Goal: Transaction & Acquisition: Purchase product/service

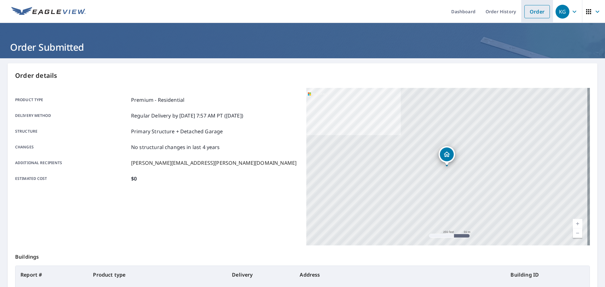
click at [524, 11] on link "Order" at bounding box center [537, 11] width 26 height 13
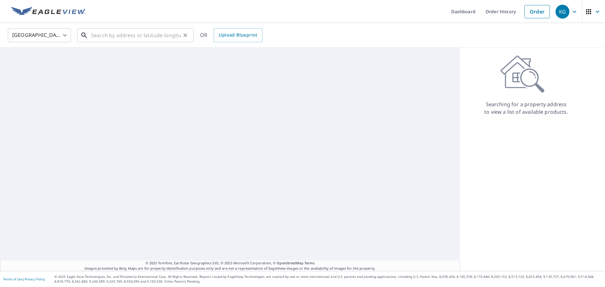
click at [135, 36] on input "text" at bounding box center [136, 35] width 90 height 18
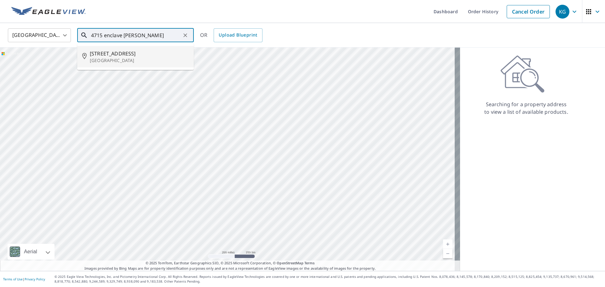
click at [115, 49] on li "[STREET_ADDRESS][PERSON_NAME]" at bounding box center [135, 56] width 117 height 21
type input "[STREET_ADDRESS][PERSON_NAME]"
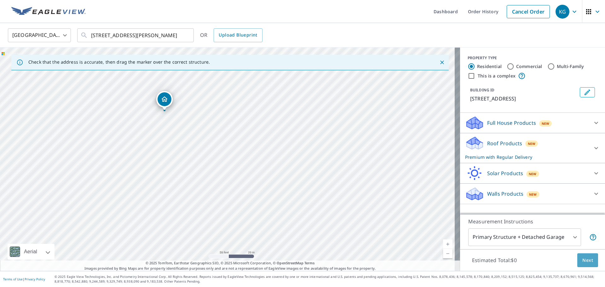
click at [582, 256] on button "Next" at bounding box center [587, 260] width 21 height 14
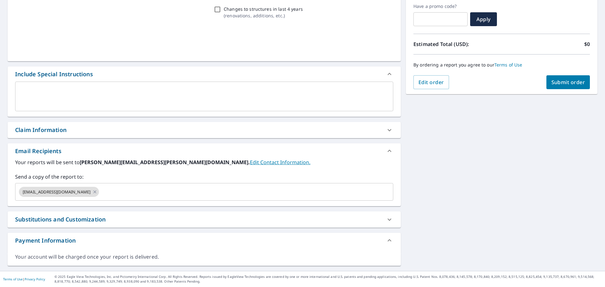
scroll to position [107, 0]
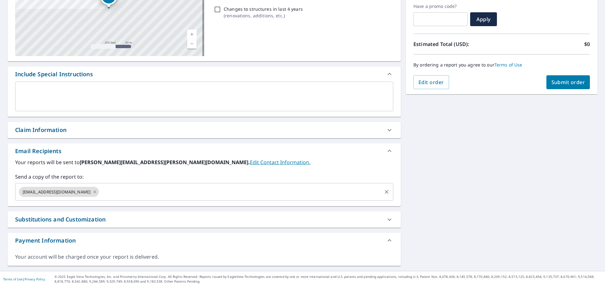
click at [92, 193] on icon at bounding box center [94, 191] width 5 height 7
click at [80, 193] on input "text" at bounding box center [199, 192] width 363 height 12
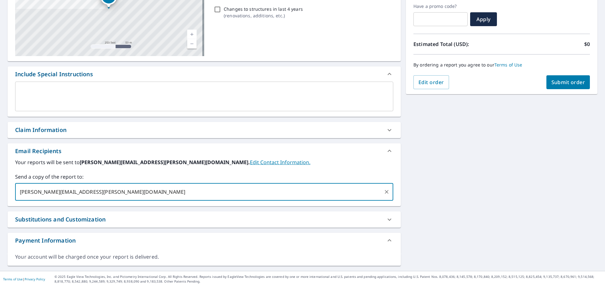
type input "[PERSON_NAME][EMAIL_ADDRESS][PERSON_NAME][DOMAIN_NAME]"
click at [571, 80] on span "Submit order" at bounding box center [568, 82] width 34 height 7
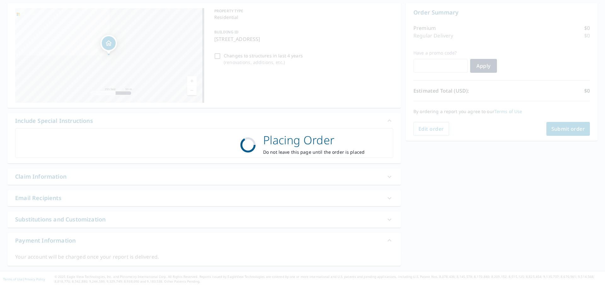
scroll to position [60, 0]
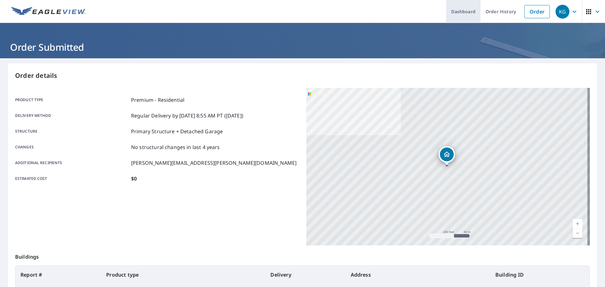
drag, startPoint x: 525, startPoint y: 15, endPoint x: 473, endPoint y: 20, distance: 51.9
click at [525, 15] on link "Order" at bounding box center [537, 11] width 26 height 13
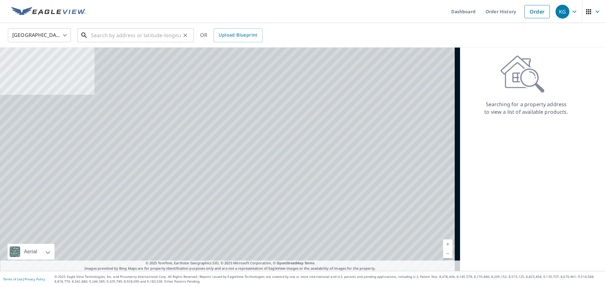
click at [146, 32] on input "text" at bounding box center [136, 35] width 90 height 18
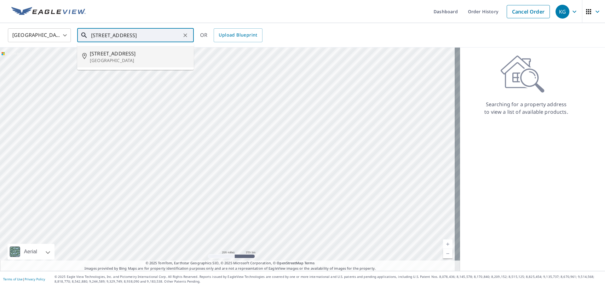
click at [127, 55] on span "[STREET_ADDRESS]" at bounding box center [139, 54] width 99 height 8
type input "[STREET_ADDRESS]"
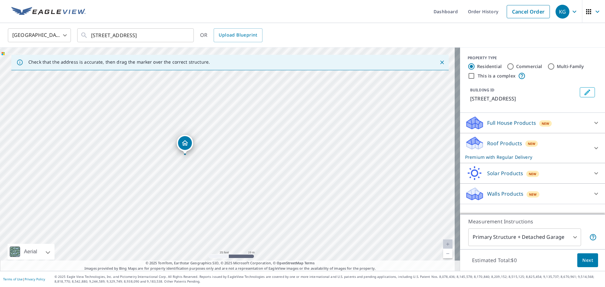
drag, startPoint x: 189, startPoint y: 164, endPoint x: 222, endPoint y: 161, distance: 33.9
click at [222, 161] on div "[STREET_ADDRESS]" at bounding box center [230, 159] width 460 height 223
click at [582, 257] on span "Next" at bounding box center [587, 260] width 11 height 8
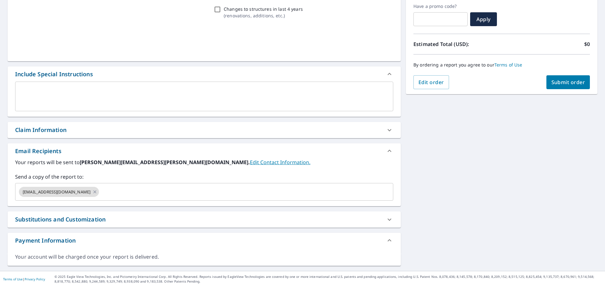
scroll to position [107, 0]
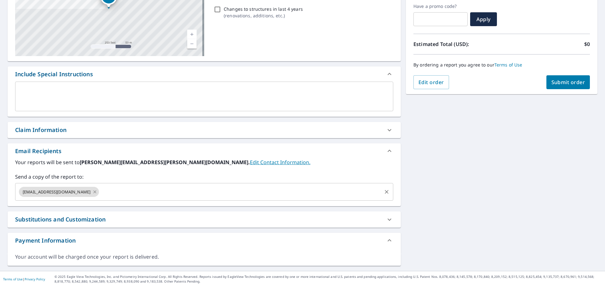
click at [92, 192] on icon at bounding box center [94, 191] width 5 height 7
click at [80, 192] on input "text" at bounding box center [199, 192] width 363 height 12
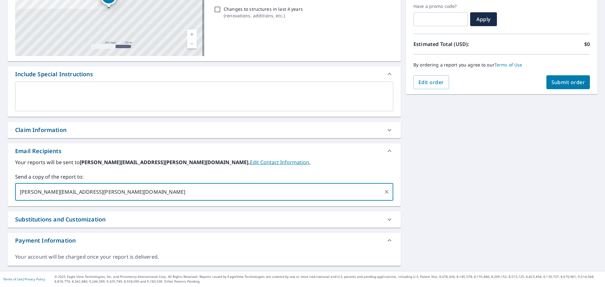
type input "[PERSON_NAME][EMAIL_ADDRESS][PERSON_NAME][DOMAIN_NAME]"
click at [554, 79] on span "Submit order" at bounding box center [568, 82] width 34 height 7
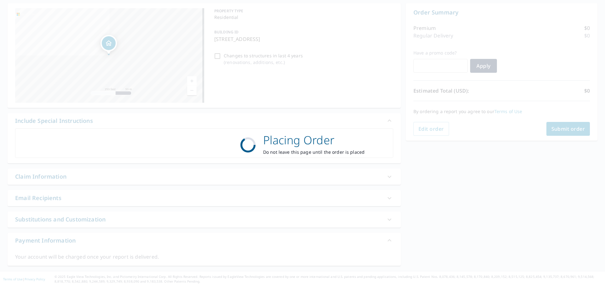
scroll to position [60, 0]
